Goal: Information Seeking & Learning: Check status

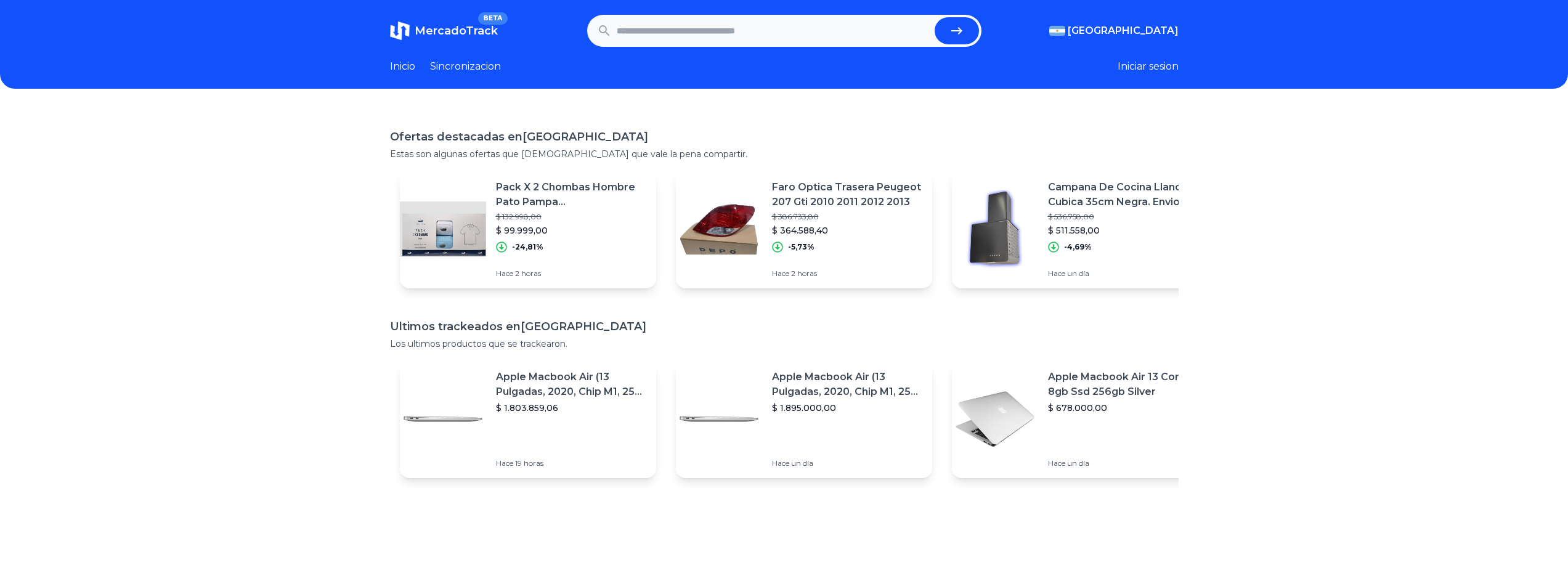
click at [741, 141] on h1 "Ofertas destacadas en Argentina" at bounding box center [785, 137] width 789 height 17
click at [740, 42] on input "text" at bounding box center [773, 31] width 313 height 27
type input "**********"
click at [935, 17] on button "submit" at bounding box center [957, 31] width 44 height 27
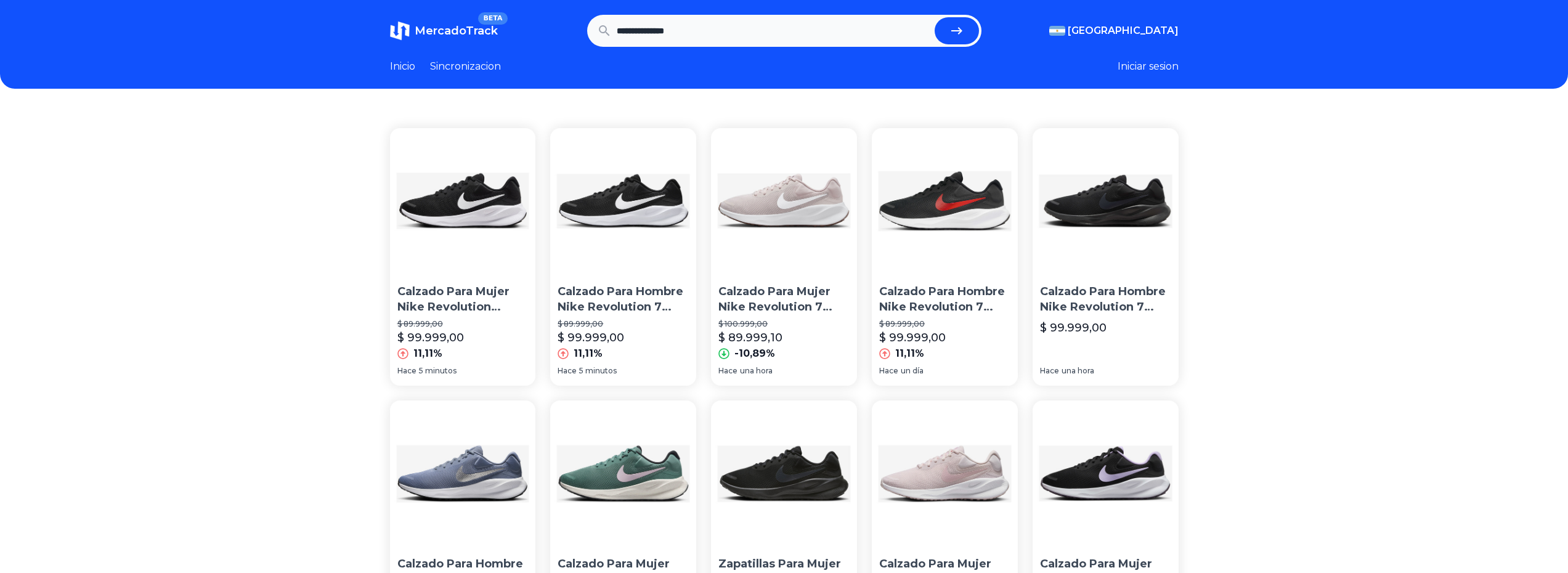
click at [751, 260] on img at bounding box center [784, 201] width 146 height 146
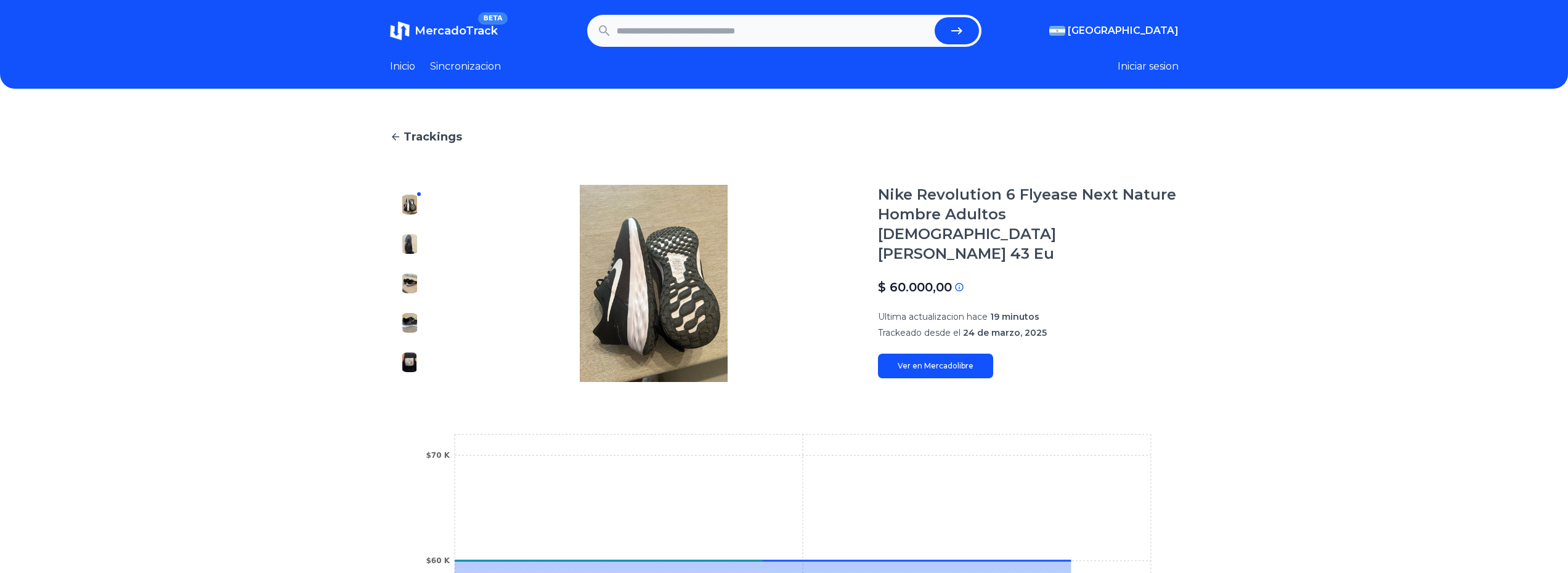
click at [953, 354] on link "Ver en Mercadolibre" at bounding box center [935, 366] width 115 height 25
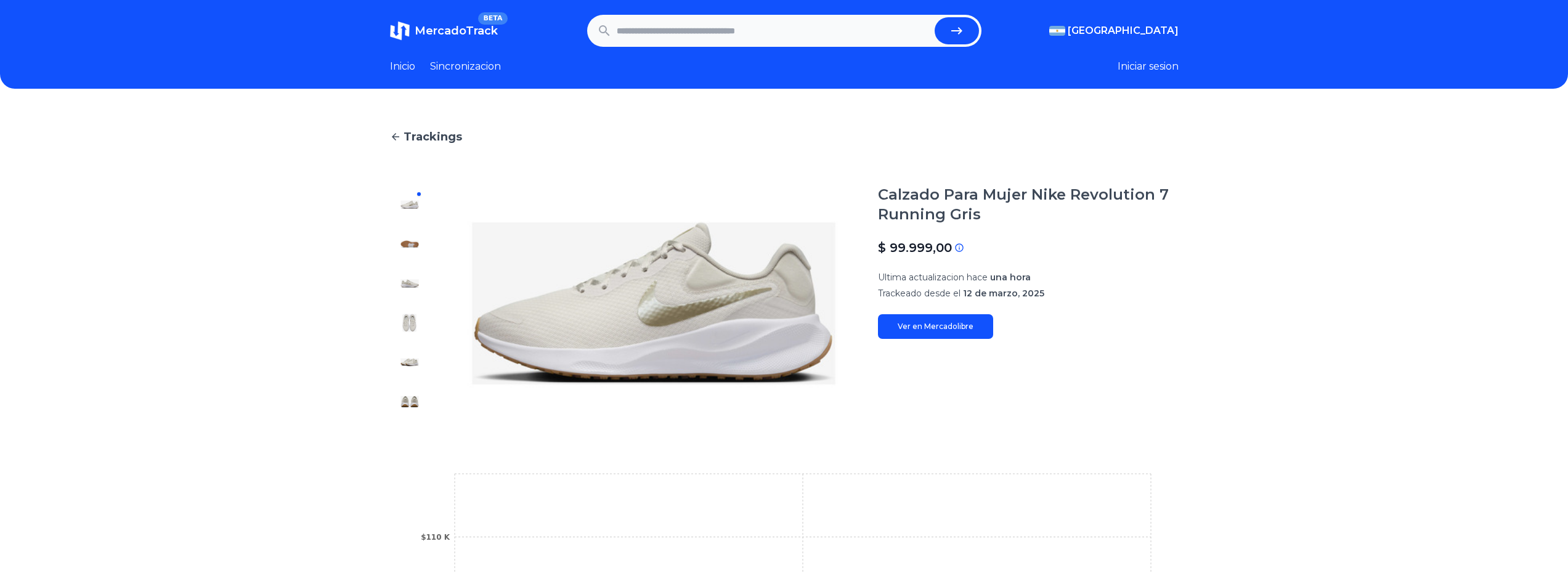
click at [993, 323] on link "Ver en Mercadolibre" at bounding box center [935, 327] width 115 height 25
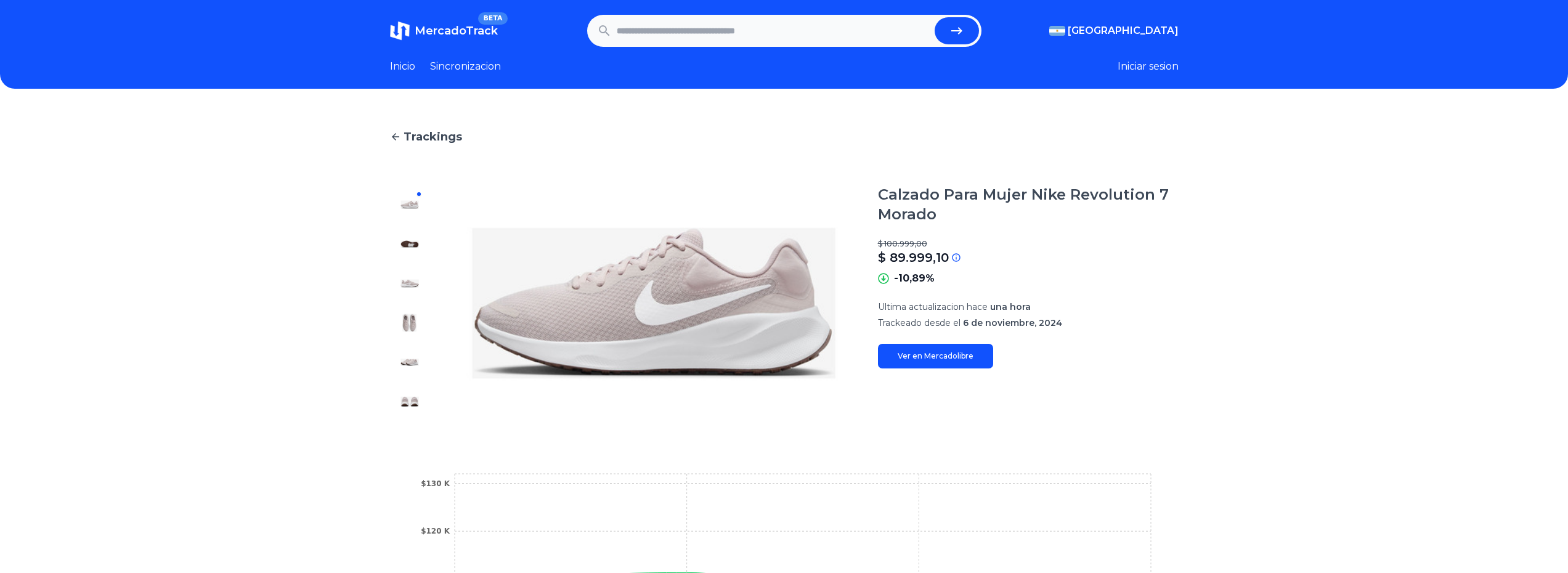
click at [936, 358] on link "Ver en Mercadolibre" at bounding box center [935, 356] width 115 height 25
